Goal: Task Accomplishment & Management: Complete application form

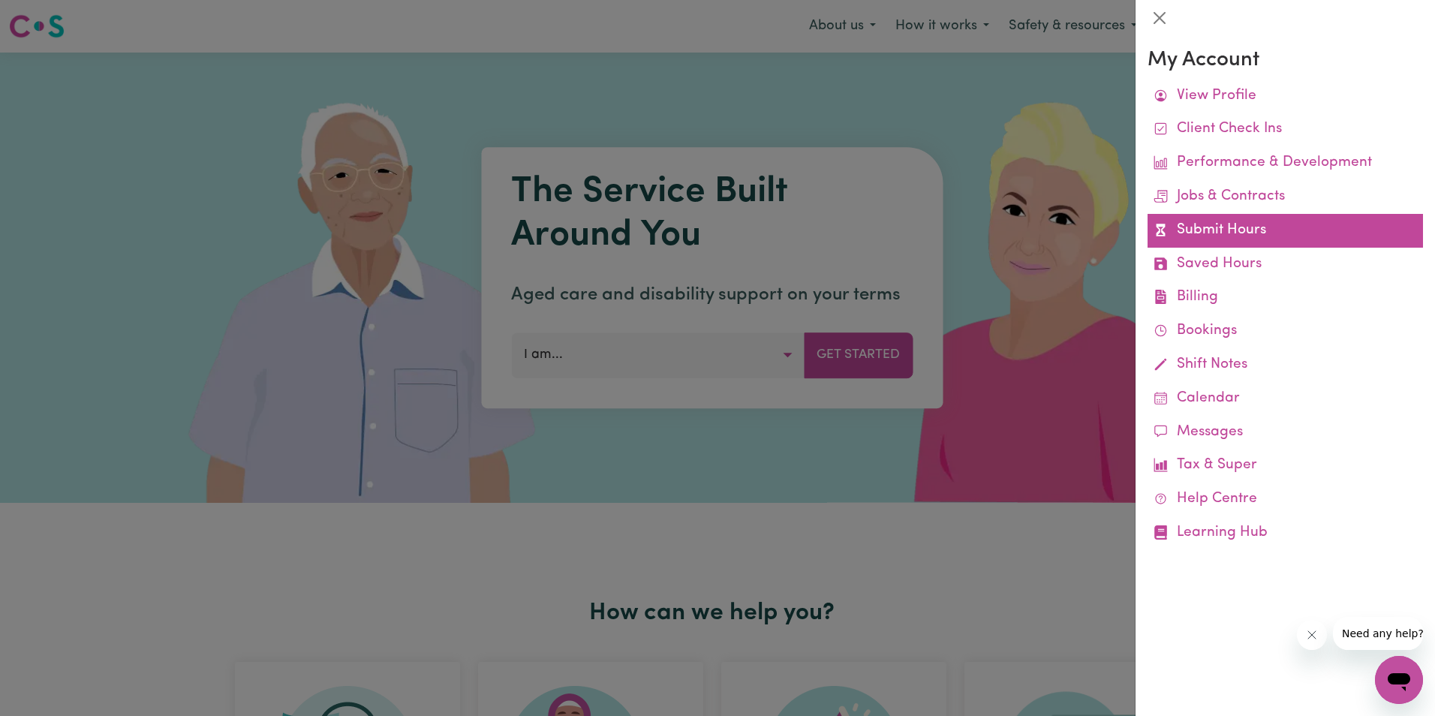
click at [1226, 227] on link "Submit Hours" at bounding box center [1285, 231] width 275 height 34
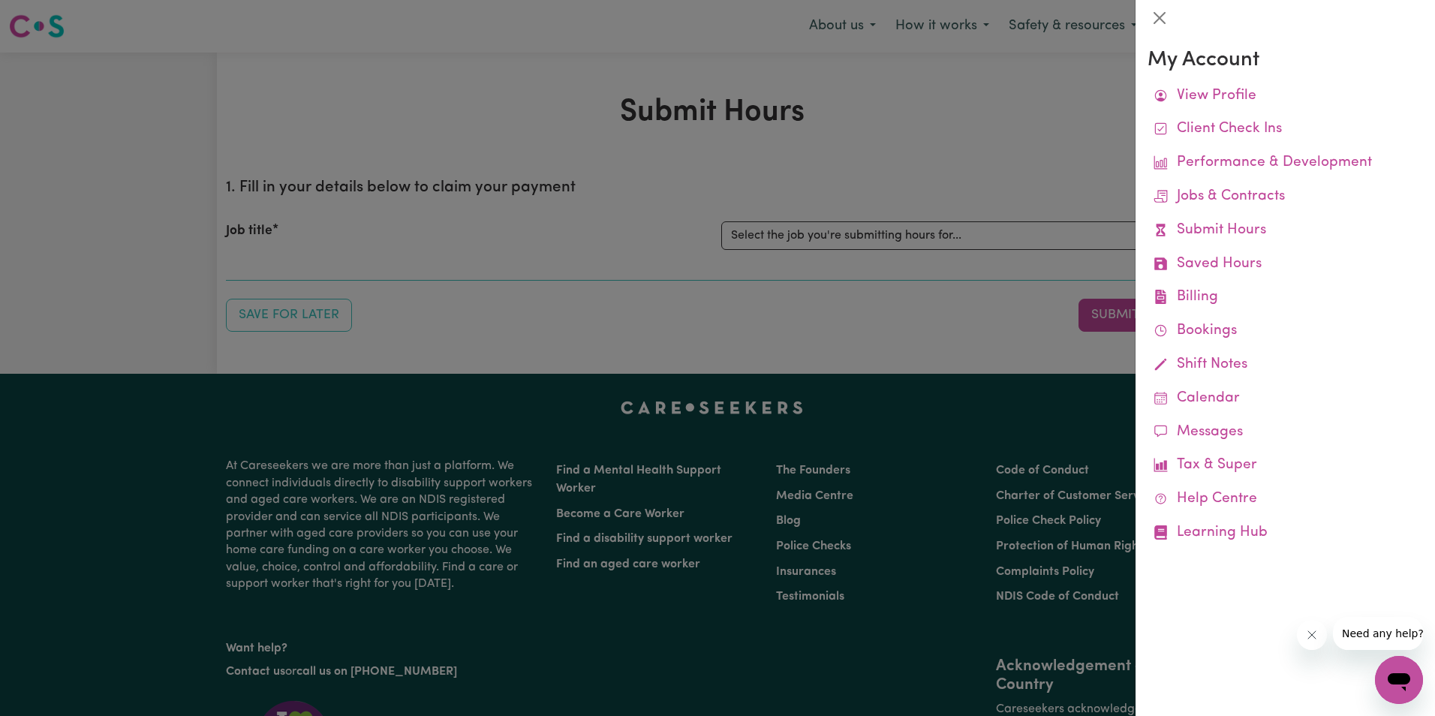
click at [779, 233] on div at bounding box center [717, 358] width 1435 height 716
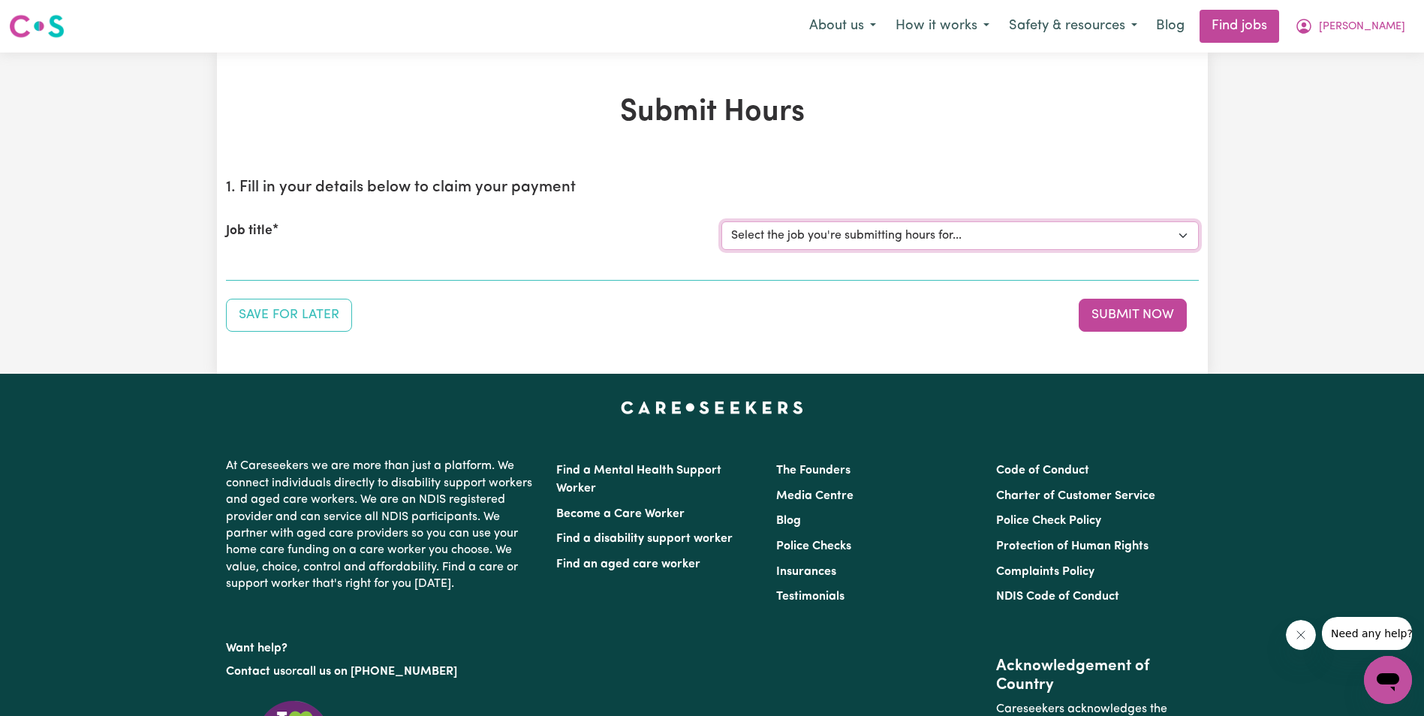
click at [791, 233] on select "Select the job you're submitting hours for... [[PERSON_NAME]] Support Worker in…" at bounding box center [959, 235] width 477 height 29
select select "11643"
click at [721, 221] on select "Select the job you're submitting hours for... [[PERSON_NAME]] Support Worker in…" at bounding box center [959, 235] width 477 height 29
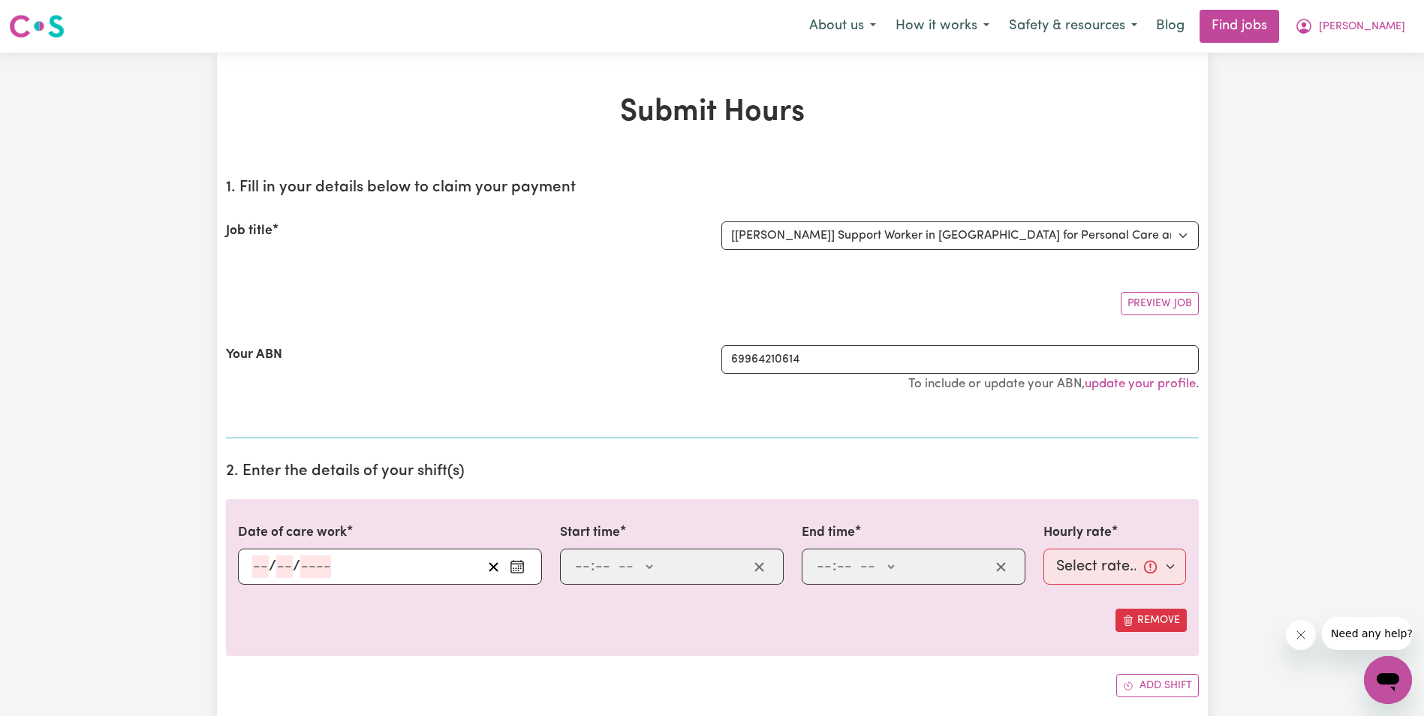
click at [259, 570] on input "number" at bounding box center [260, 566] width 17 height 23
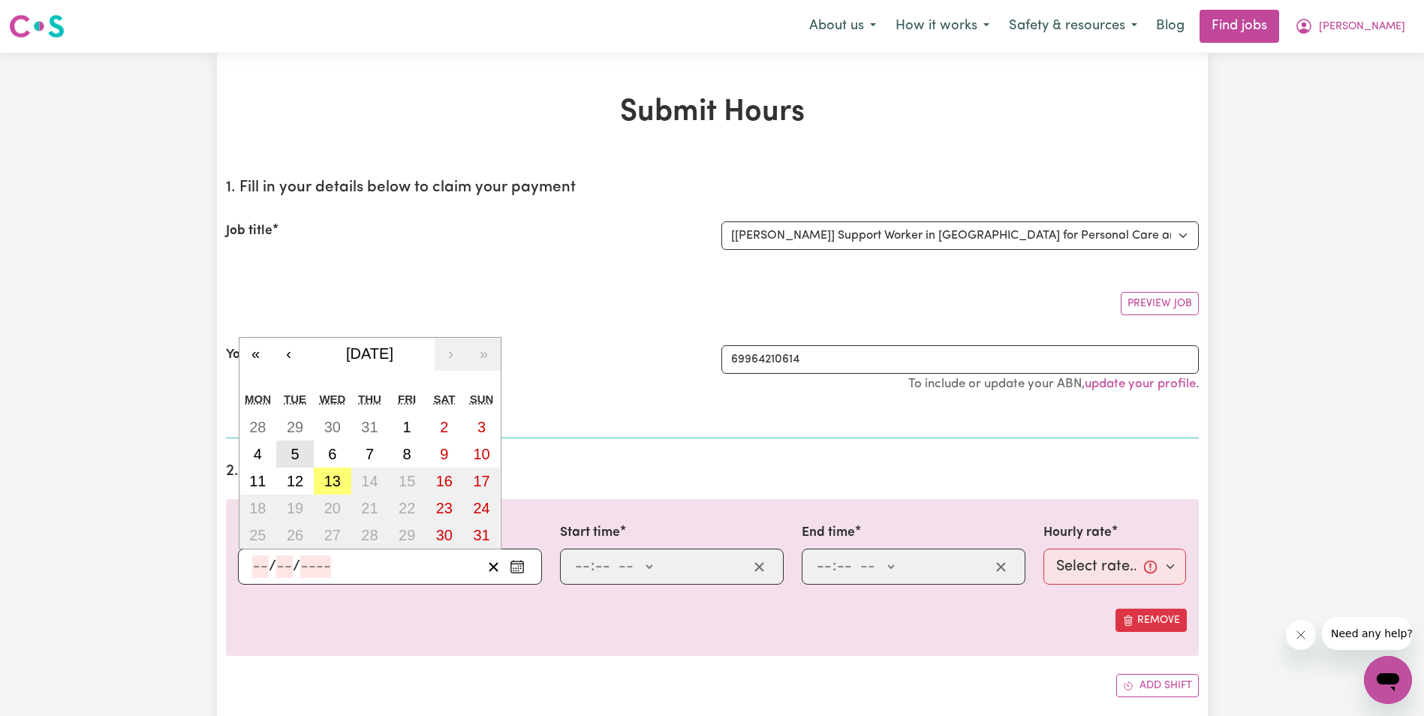
click at [301, 446] on button "5" at bounding box center [295, 454] width 38 height 27
type input "[DATE]"
type input "5"
type input "8"
type input "2025"
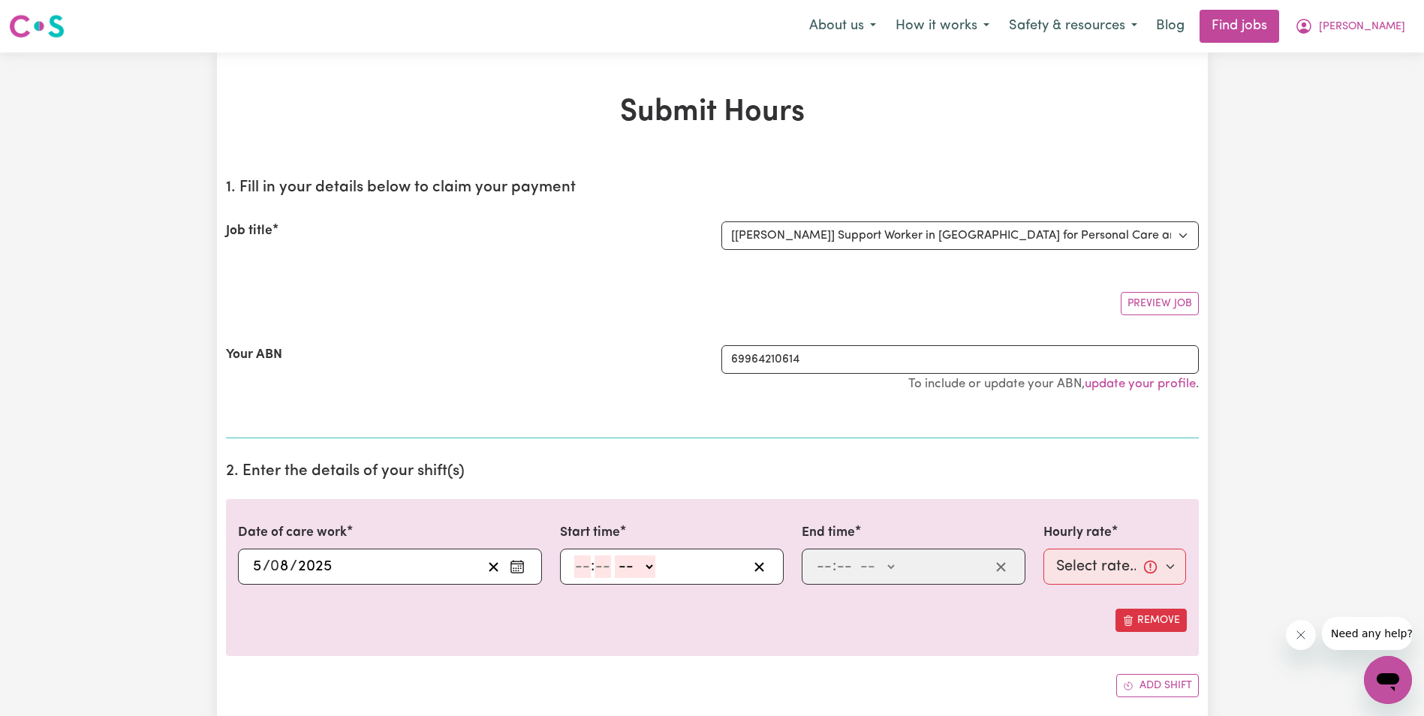
click at [576, 573] on input "number" at bounding box center [582, 566] width 17 height 23
type input "8"
type input "30"
click at [645, 564] on select "-- AM PM" at bounding box center [631, 566] width 41 height 23
select select "am"
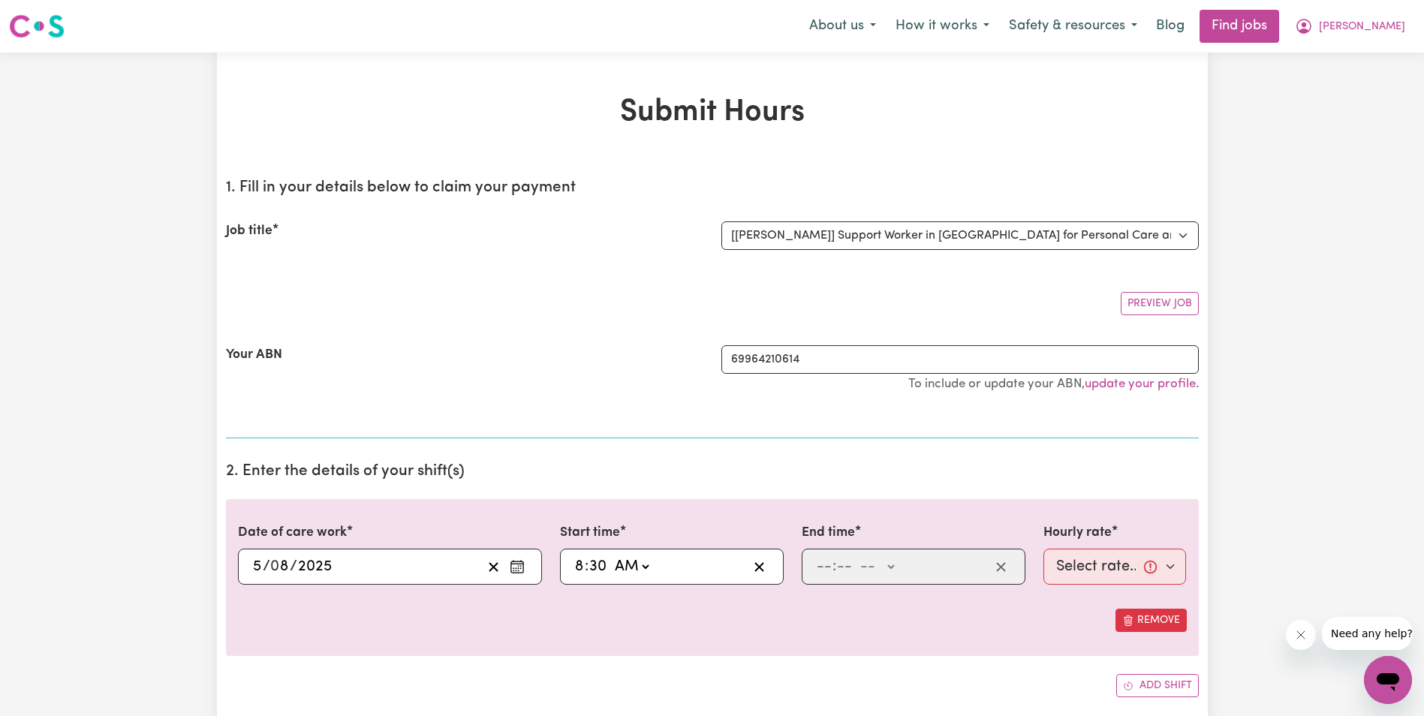
click at [611, 555] on select "-- AM PM" at bounding box center [631, 566] width 41 height 23
type input "08:30"
click at [814, 570] on div ": -- AM PM" at bounding box center [901, 566] width 175 height 23
type input "10"
type input "30"
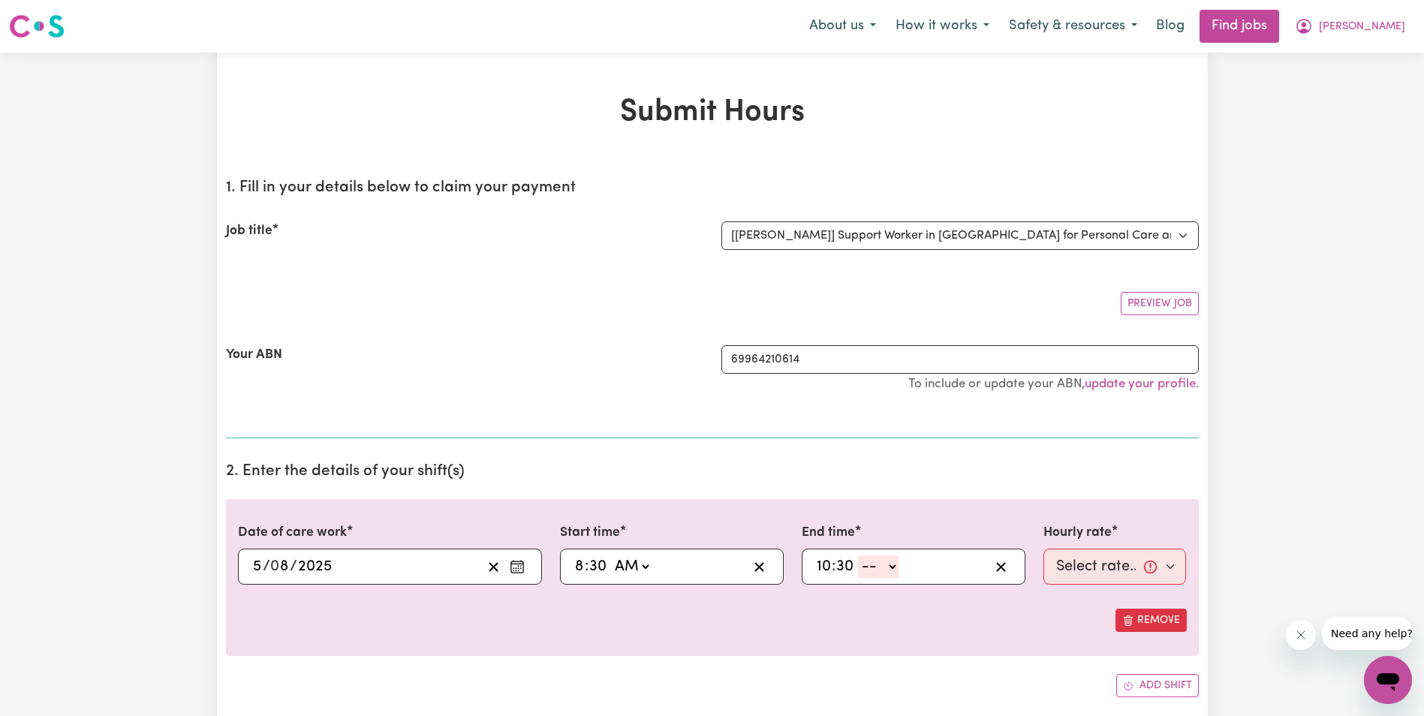
click at [895, 564] on select "-- AM PM" at bounding box center [878, 566] width 41 height 23
select select "am"
click at [858, 555] on select "-- AM PM" at bounding box center [878, 566] width 41 height 23
type input "10:30"
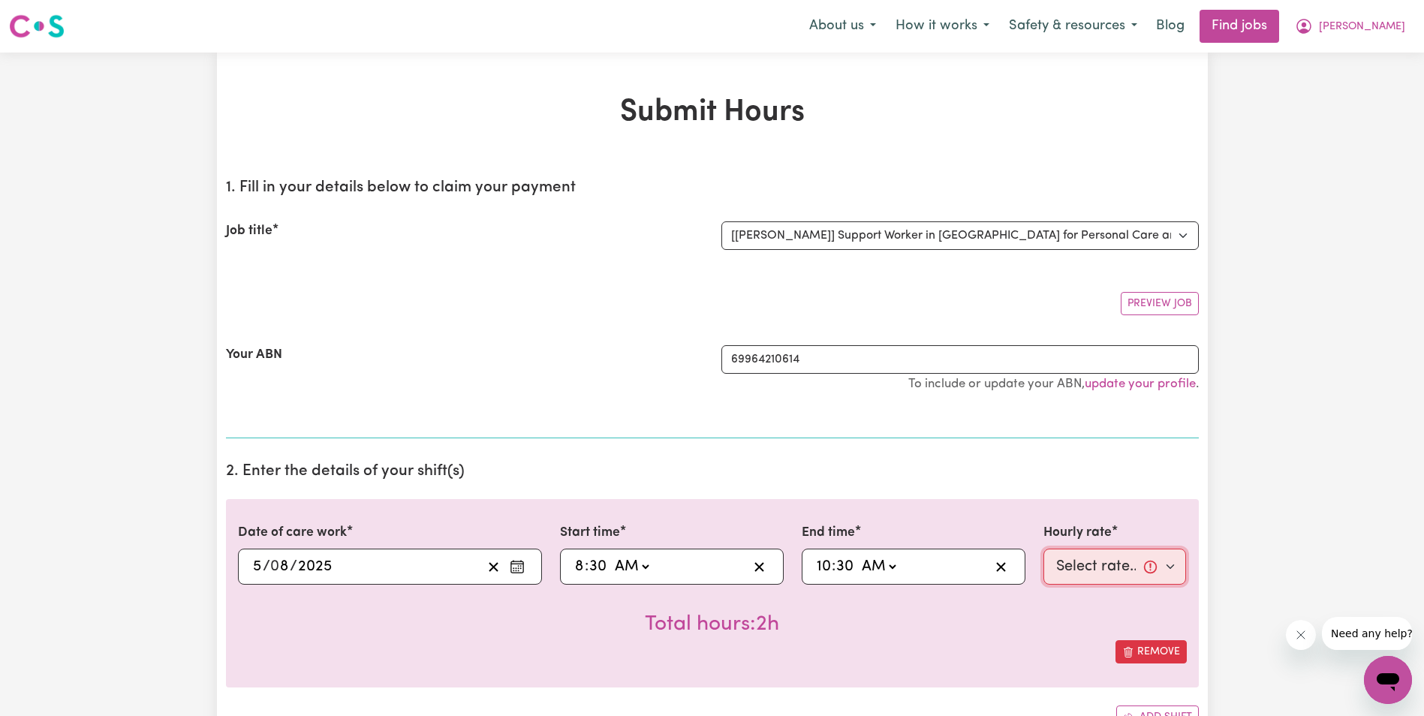
click at [1094, 573] on select "Select rate... $63.00 (Weekday) $63.00 ([DATE]) $63.00 ([DATE])" at bounding box center [1114, 567] width 143 height 36
click at [1388, 26] on span "[PERSON_NAME]" at bounding box center [1362, 27] width 86 height 17
click at [1339, 55] on link "My Account" at bounding box center [1354, 58] width 119 height 29
